Goal: Task Accomplishment & Management: Complete application form

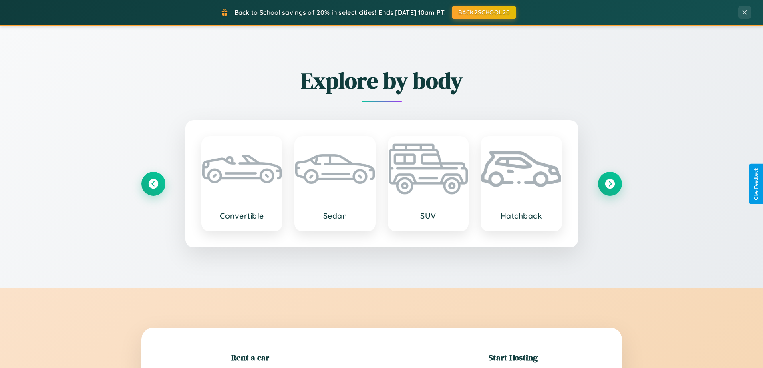
scroll to position [173, 0]
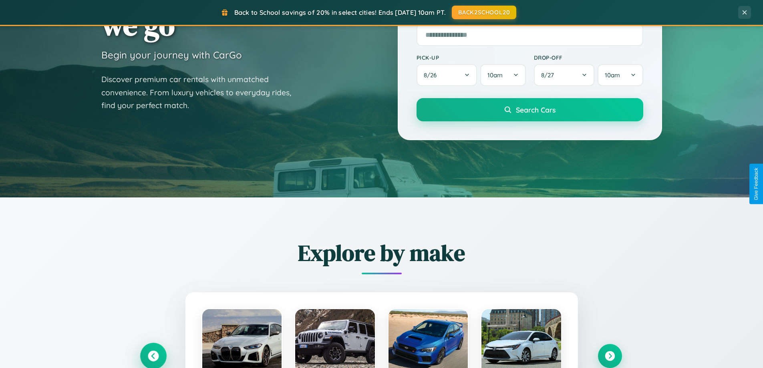
click at [153, 356] on icon at bounding box center [153, 356] width 11 height 11
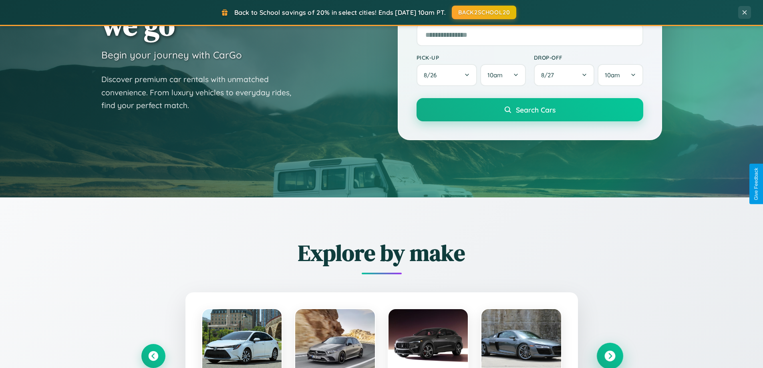
click at [610, 356] on icon at bounding box center [610, 356] width 11 height 11
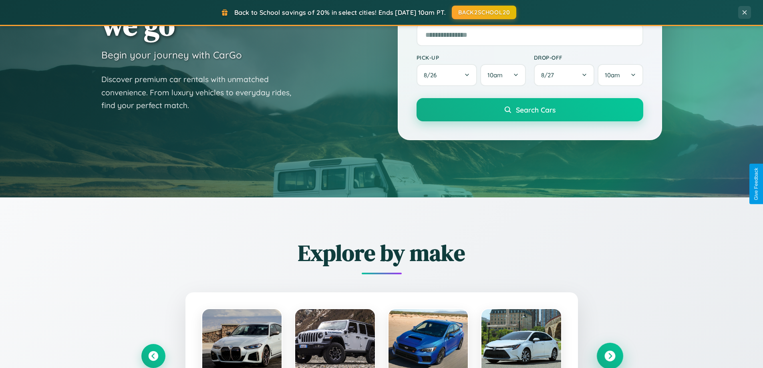
click at [610, 355] on icon at bounding box center [610, 356] width 11 height 11
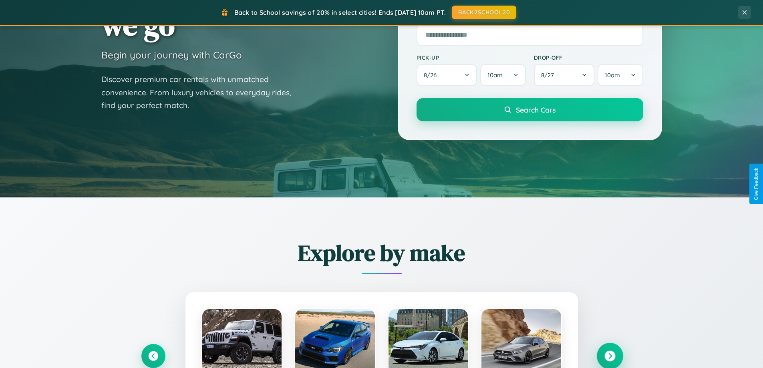
scroll to position [1542, 0]
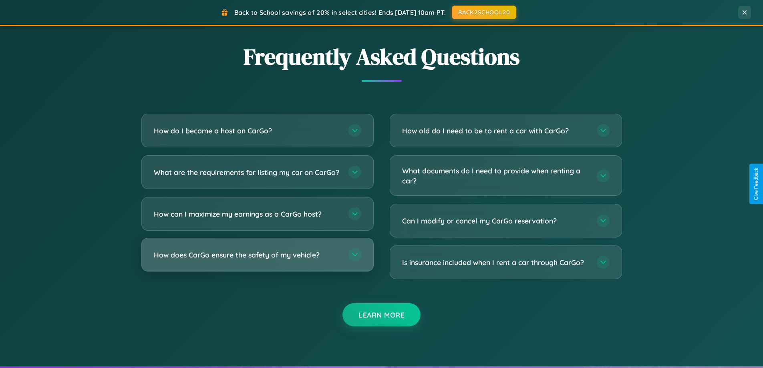
click at [257, 260] on h3 "How does CarGo ensure the safety of my vehicle?" at bounding box center [247, 255] width 187 height 10
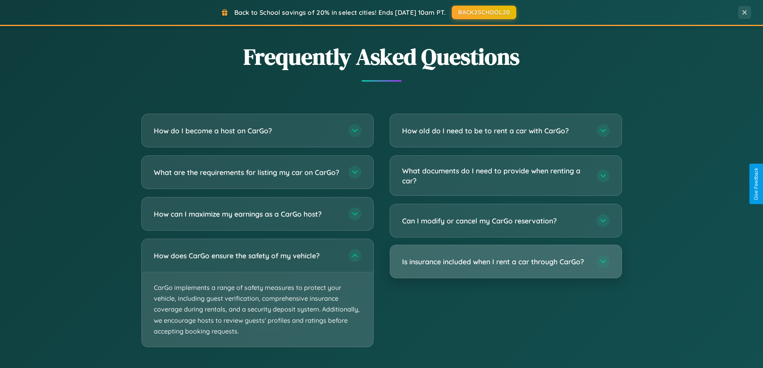
click at [506, 262] on h3 "Is insurance included when I rent a car through CarGo?" at bounding box center [495, 262] width 187 height 10
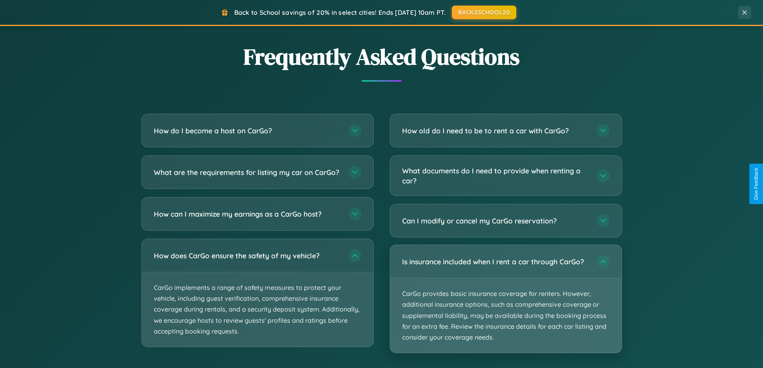
click at [506, 299] on p "CarGo provides basic insurance coverage for renters. However, additional insura…" at bounding box center [506, 316] width 232 height 75
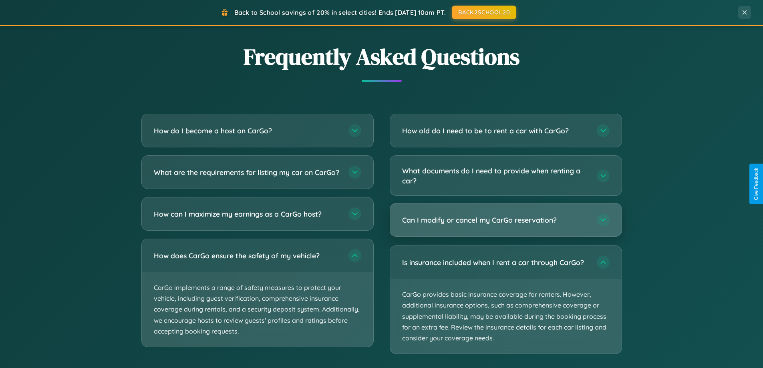
click at [506, 221] on h3 "Can I modify or cancel my CarGo reservation?" at bounding box center [495, 220] width 187 height 10
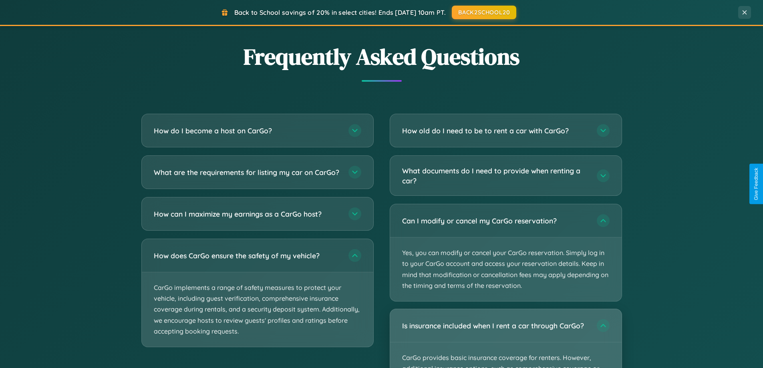
click at [506, 339] on div "Is insurance included when I rent a car through CarGo?" at bounding box center [506, 325] width 232 height 33
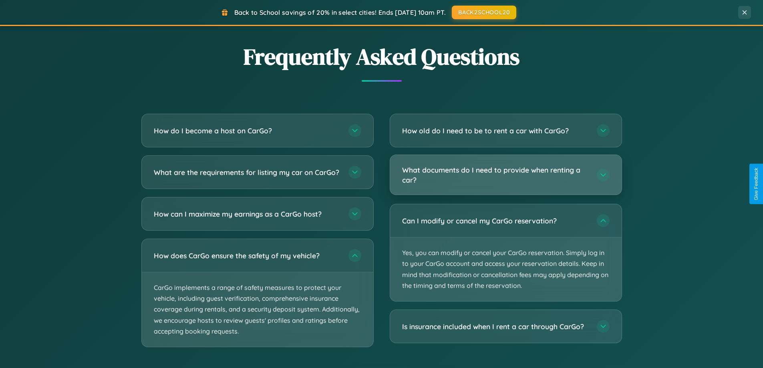
click at [506, 176] on h3 "What documents do I need to provide when renting a car?" at bounding box center [495, 175] width 187 height 20
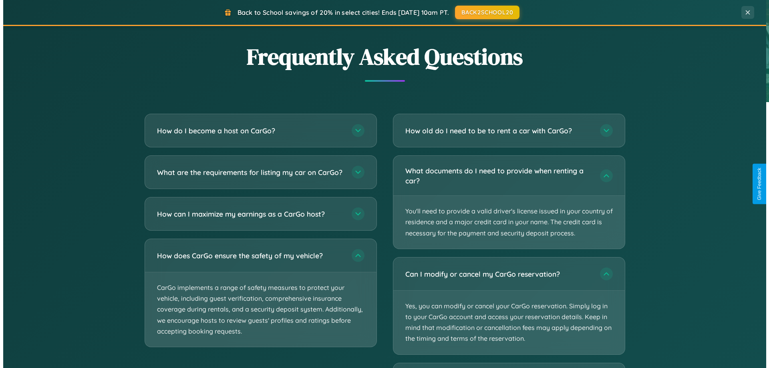
scroll to position [0, 0]
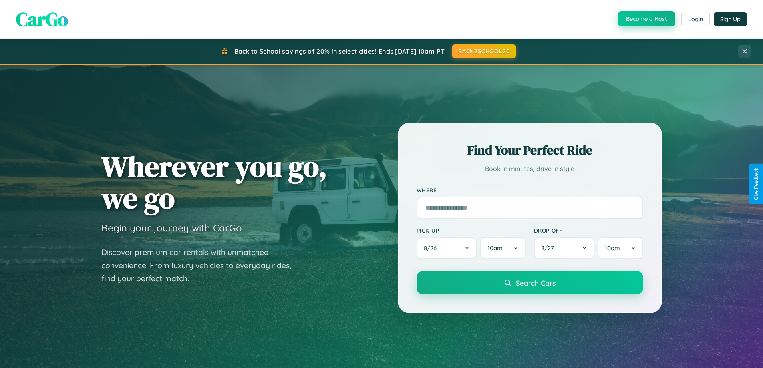
click at [646, 19] on button "Become a Host" at bounding box center [646, 18] width 57 height 15
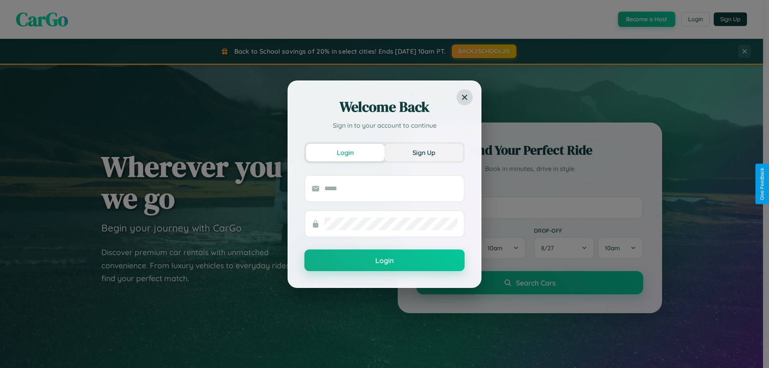
click at [424, 152] on button "Sign Up" at bounding box center [424, 153] width 79 height 18
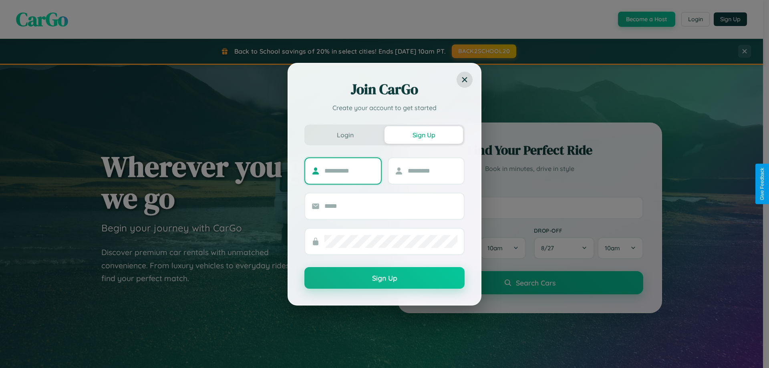
click at [349, 171] on input "text" at bounding box center [350, 171] width 50 height 13
type input "*******"
click at [432, 171] on input "text" at bounding box center [433, 171] width 50 height 13
type input "******"
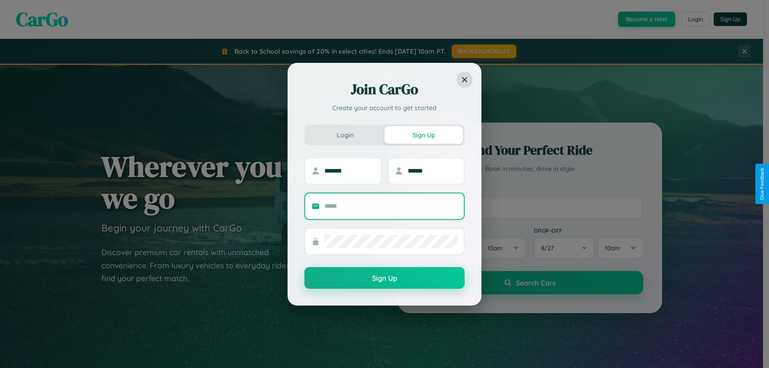
click at [391, 206] on input "text" at bounding box center [391, 206] width 133 height 13
type input "**********"
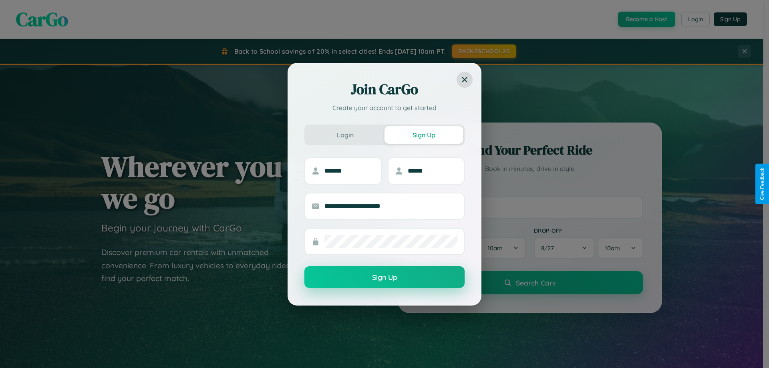
click at [385, 278] on button "Sign Up" at bounding box center [385, 277] width 160 height 22
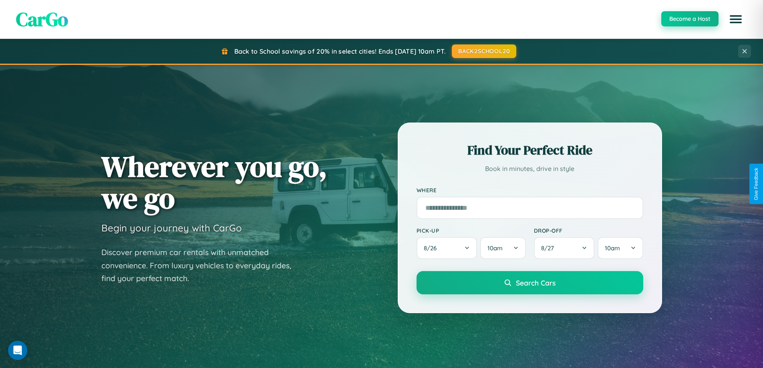
click at [690, 19] on button "Become a Host" at bounding box center [690, 18] width 57 height 15
